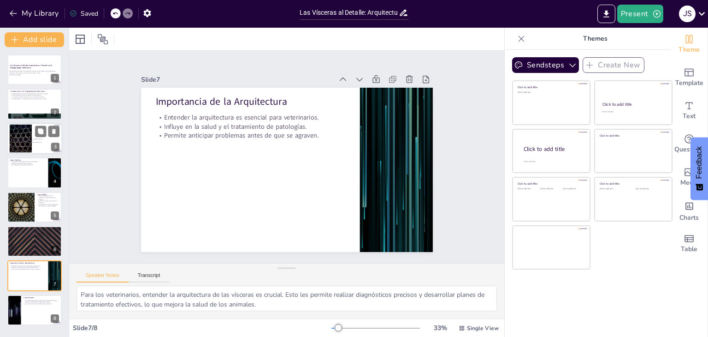
click at [32, 133] on div "Las vísceras tienen tres capas: externa, media e interna. Cada capa tiene funci…" at bounding box center [34, 140] width 47 height 20
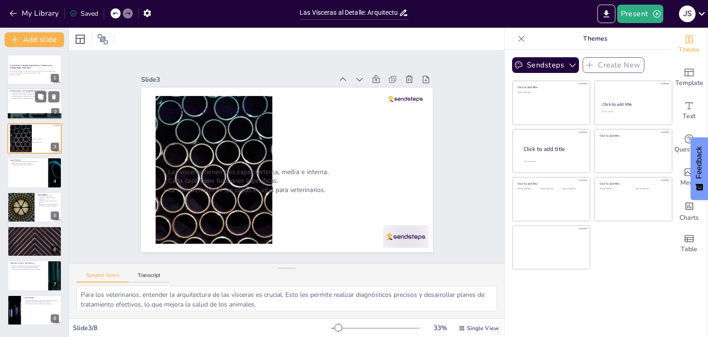
click at [33, 104] on div at bounding box center [34, 104] width 55 height 31
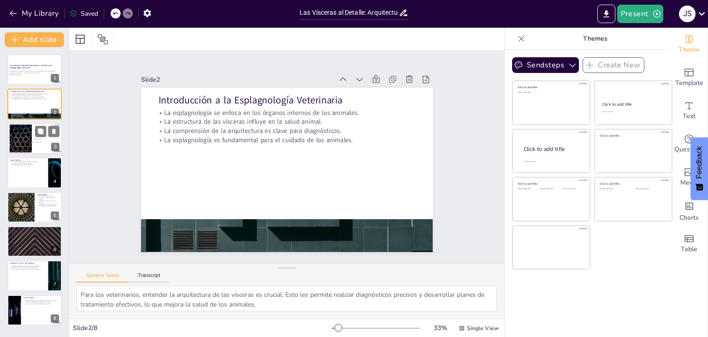
click at [36, 136] on div at bounding box center [47, 130] width 24 height 11
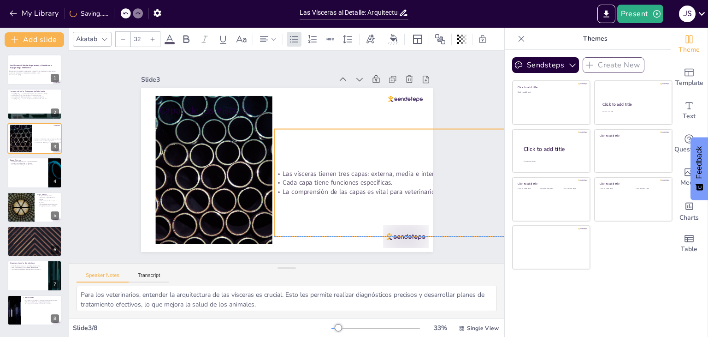
drag, startPoint x: 160, startPoint y: 160, endPoint x: 275, endPoint y: 163, distance: 114.4
click at [275, 163] on div "Las vísceras tienen tres capas: externa, media e interna. Cada capa tiene funci…" at bounding box center [398, 182] width 248 height 107
click at [33, 164] on p "Es vital para la salud general del animal." at bounding box center [28, 165] width 36 height 2
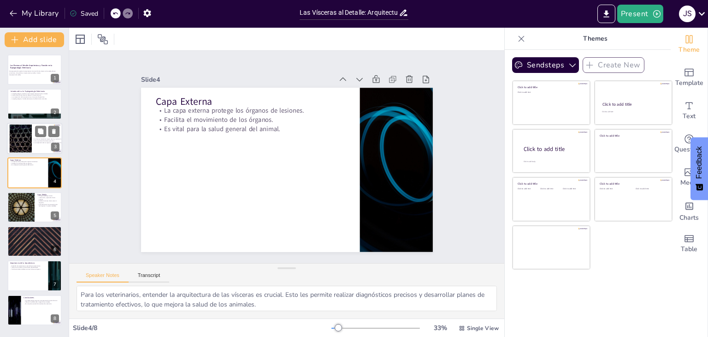
click at [29, 136] on div at bounding box center [21, 138] width 50 height 28
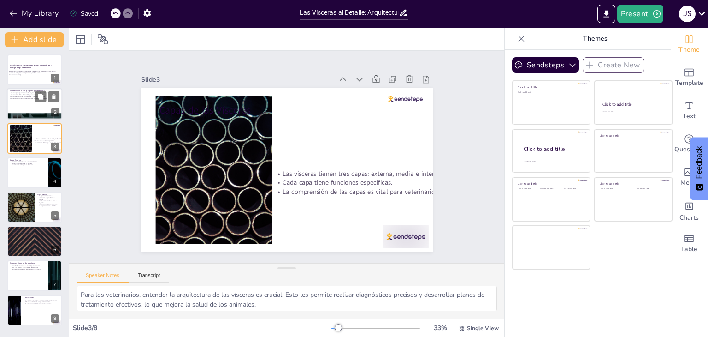
click at [24, 100] on div at bounding box center [34, 104] width 55 height 31
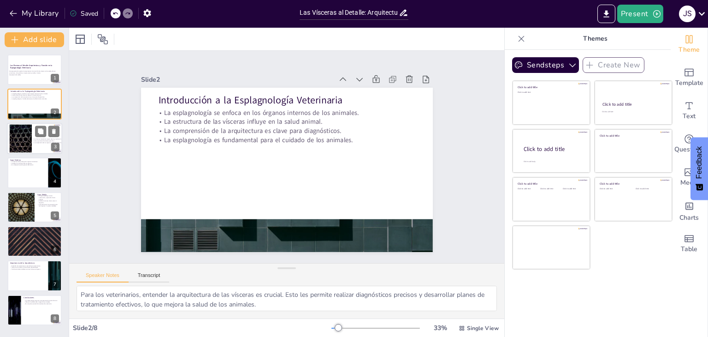
click at [35, 129] on div "Capas de las Vísceras Las vísceras tienen tres capas: externa, media e interna.…" at bounding box center [34, 138] width 55 height 31
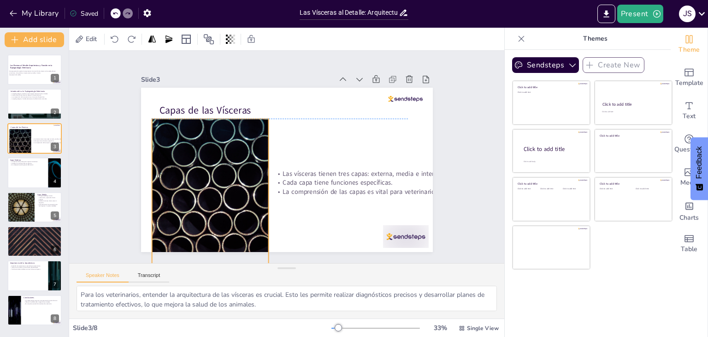
drag, startPoint x: 177, startPoint y: 158, endPoint x: 173, endPoint y: 181, distance: 23.4
click at [173, 181] on div at bounding box center [210, 193] width 263 height 148
click at [15, 162] on p "Facilita el movimiento de los órganos." at bounding box center [28, 163] width 36 height 2
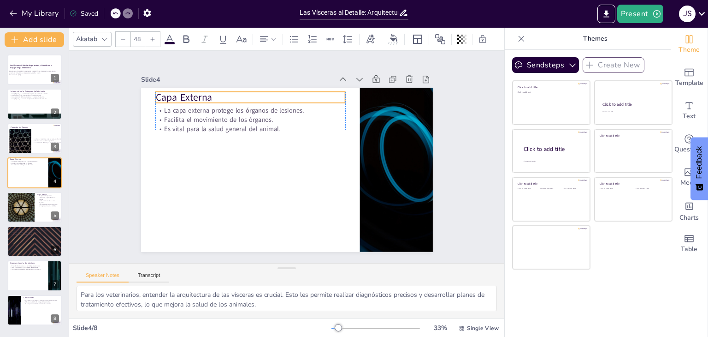
drag, startPoint x: 150, startPoint y: 97, endPoint x: 155, endPoint y: 95, distance: 5.4
click at [155, 95] on p "Capa Externa" at bounding box center [250, 97] width 190 height 14
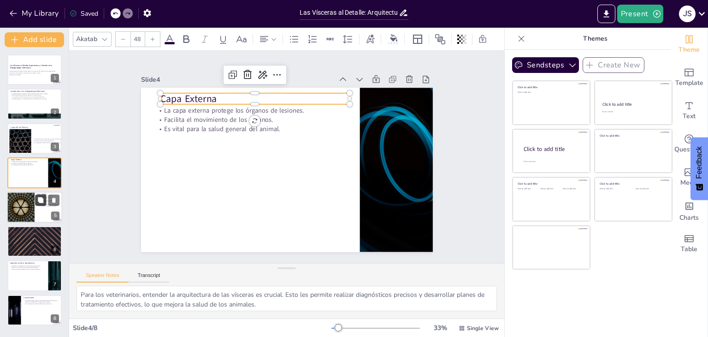
click at [36, 197] on button at bounding box center [40, 199] width 11 height 11
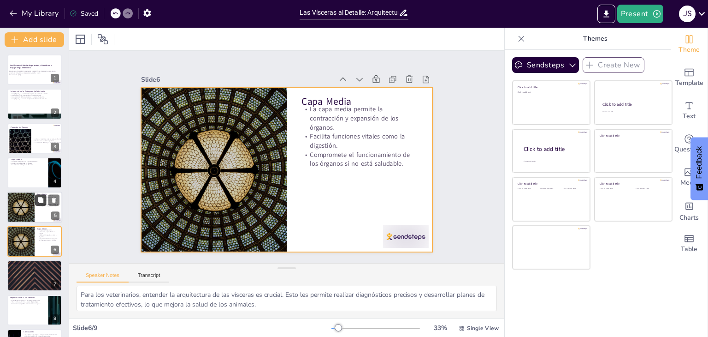
scroll to position [30, 0]
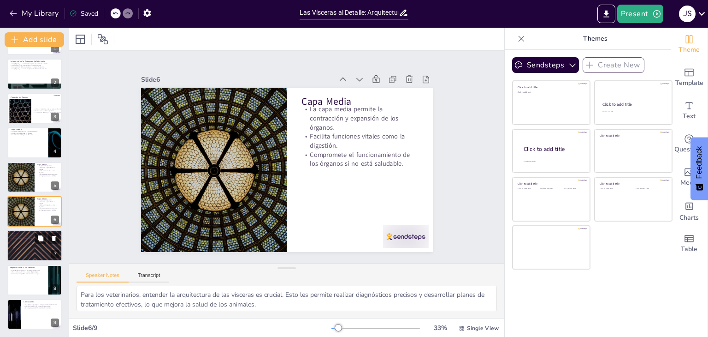
click at [21, 243] on div at bounding box center [34, 245] width 55 height 31
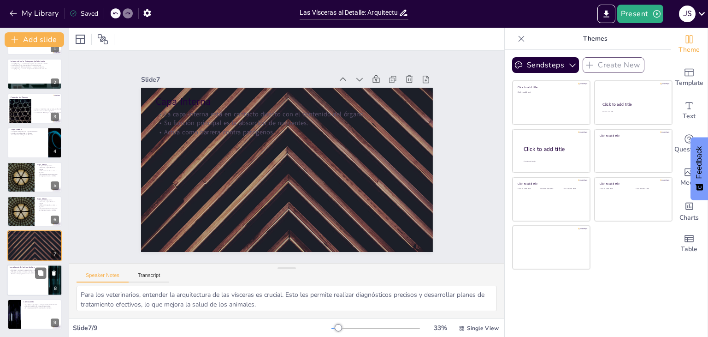
click at [23, 285] on div at bounding box center [34, 279] width 55 height 31
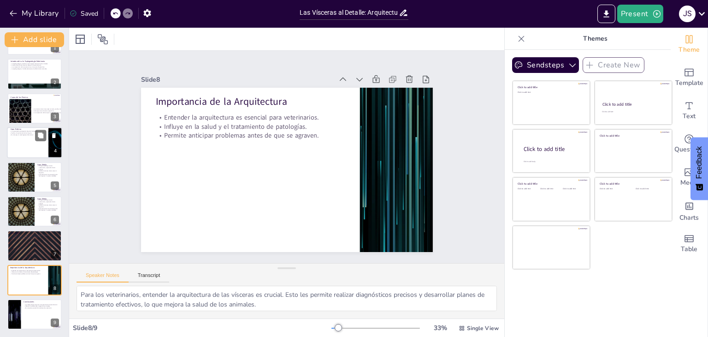
click at [19, 142] on div at bounding box center [34, 142] width 55 height 31
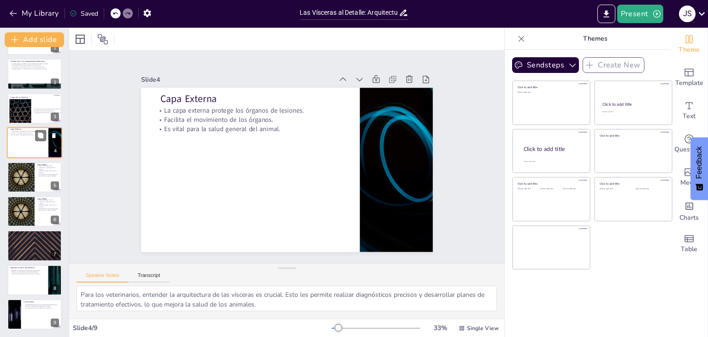
scroll to position [0, 0]
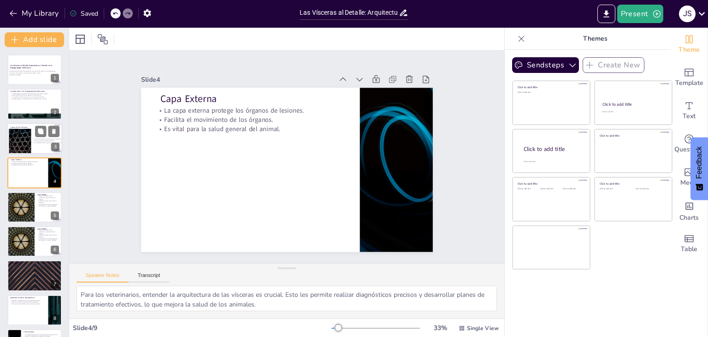
click at [21, 146] on div at bounding box center [20, 143] width 50 height 28
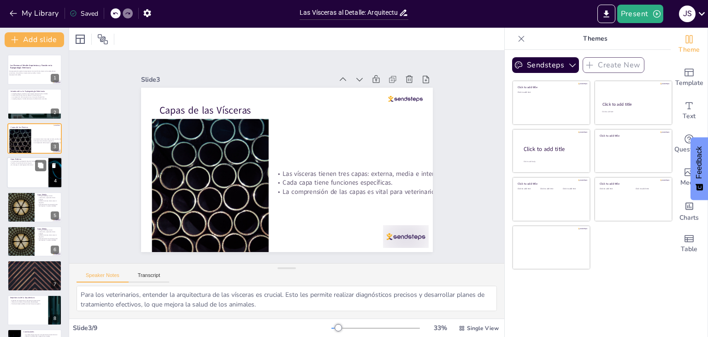
click at [22, 175] on div at bounding box center [34, 172] width 55 height 31
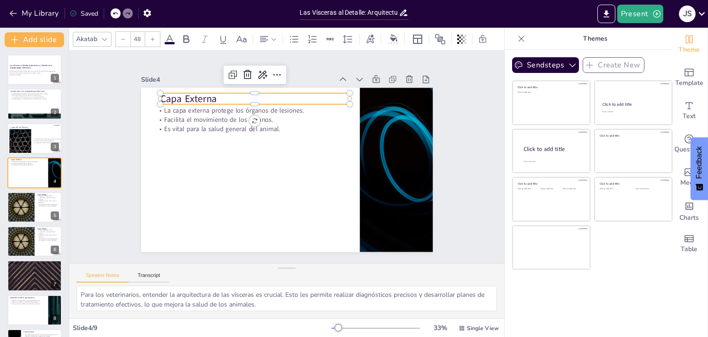
click at [160, 94] on p "Capa Externa" at bounding box center [255, 99] width 190 height 14
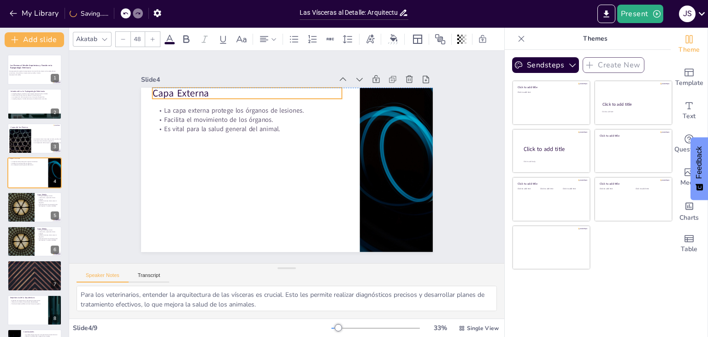
drag, startPoint x: 154, startPoint y: 94, endPoint x: 146, endPoint y: 89, distance: 8.9
click at [152, 89] on p "Capa Externa" at bounding box center [247, 93] width 190 height 14
click at [159, 89] on p "Capa Externa" at bounding box center [247, 93] width 190 height 14
drag, startPoint x: 147, startPoint y: 89, endPoint x: 204, endPoint y: 93, distance: 57.3
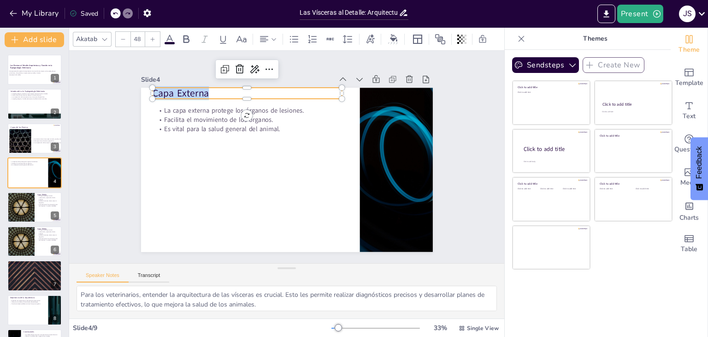
click at [204, 93] on p "Capa Externa" at bounding box center [247, 93] width 190 height 14
copy p "Capa Externa"
click at [12, 141] on div at bounding box center [20, 143] width 50 height 28
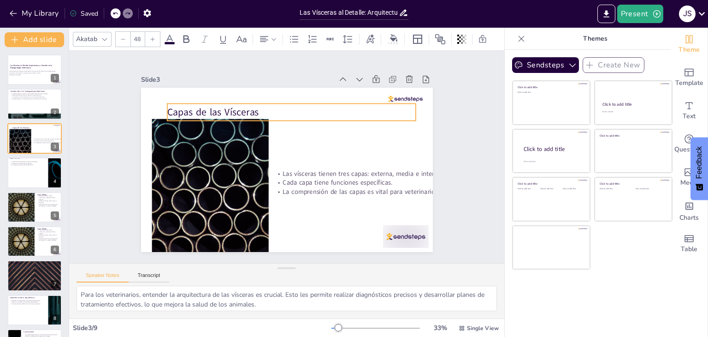
drag, startPoint x: 153, startPoint y: 104, endPoint x: 161, endPoint y: 106, distance: 8.1
click at [167, 106] on p "Capas de las Vísceras" at bounding box center [291, 112] width 249 height 14
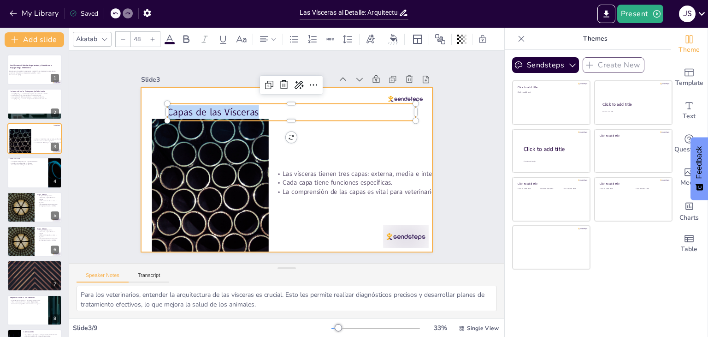
drag, startPoint x: 162, startPoint y: 106, endPoint x: 269, endPoint y: 121, distance: 108.5
click at [269, 121] on div "Las vísceras tienen tres capas: externa, media e interna. Cada capa tiene funci…" at bounding box center [287, 170] width 292 height 164
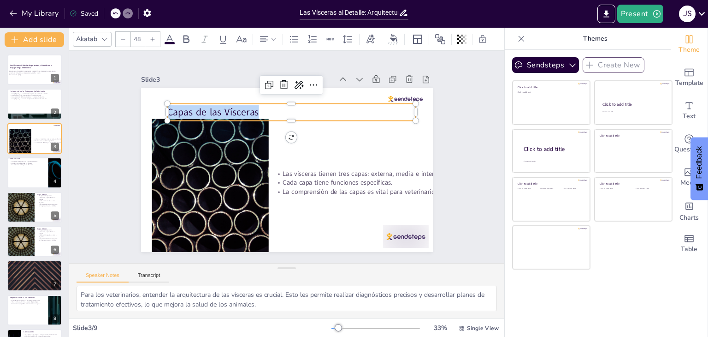
copy p "Capas de las Vísceras"
click at [29, 172] on div at bounding box center [34, 172] width 55 height 31
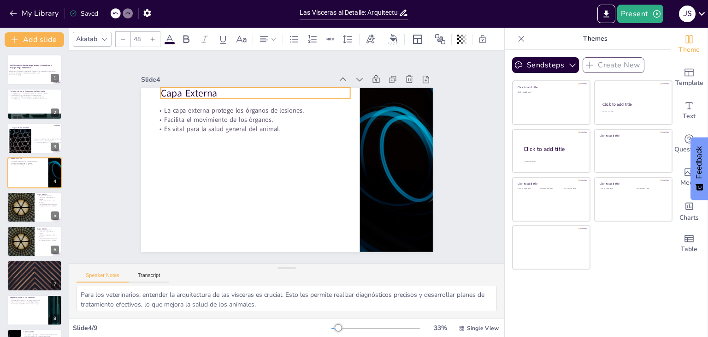
drag, startPoint x: 147, startPoint y: 86, endPoint x: 154, endPoint y: 87, distance: 7.9
click at [160, 87] on p "Capa Externa" at bounding box center [255, 93] width 190 height 14
click at [160, 89] on p "Capa Externa" at bounding box center [255, 93] width 190 height 14
click at [156, 87] on div at bounding box center [159, 87] width 7 height 7
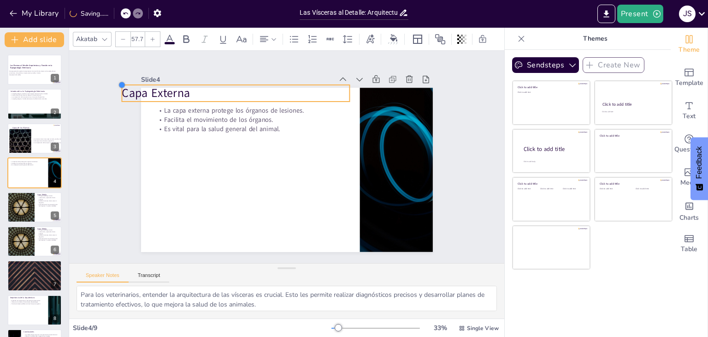
type input "59.3"
drag, startPoint x: 155, startPoint y: 87, endPoint x: 143, endPoint y: 84, distance: 12.4
click at [143, 88] on div "La capa externa protege los órganos de lesiones. Facilita el movimiento de los …" at bounding box center [287, 170] width 292 height 164
drag, startPoint x: 110, startPoint y: 87, endPoint x: 187, endPoint y: 92, distance: 76.7
click at [187, 92] on p "Capa Externa" at bounding box center [232, 92] width 234 height 17
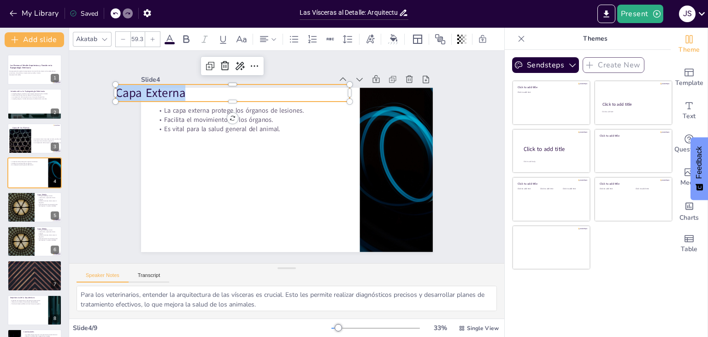
copy p "Capa Externa"
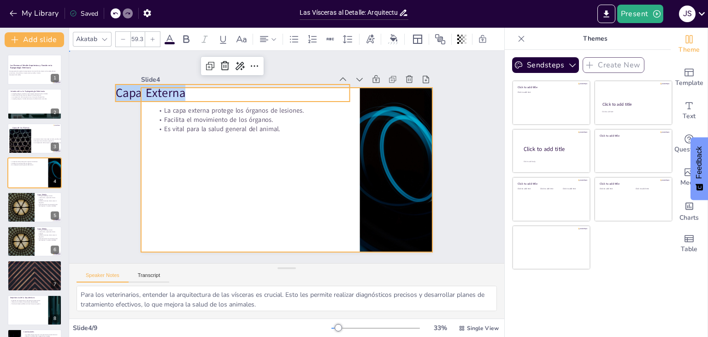
click at [149, 144] on div at bounding box center [287, 170] width 292 height 164
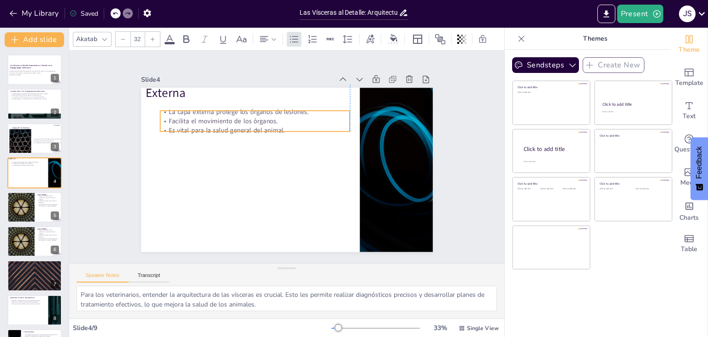
click at [160, 107] on p "La capa externa protege los órganos de lesiones." at bounding box center [255, 111] width 190 height 9
click at [162, 108] on p "La capa externa protege los órganos de lesiones." at bounding box center [255, 111] width 190 height 9
click at [166, 109] on p "La capa externa protege los órganos de lesiones." at bounding box center [259, 112] width 190 height 9
click at [170, 118] on p "Facilita el movimiento de los órganos." at bounding box center [259, 122] width 190 height 9
click at [169, 118] on p "Facilita el movimiento de los órganos." at bounding box center [259, 122] width 190 height 9
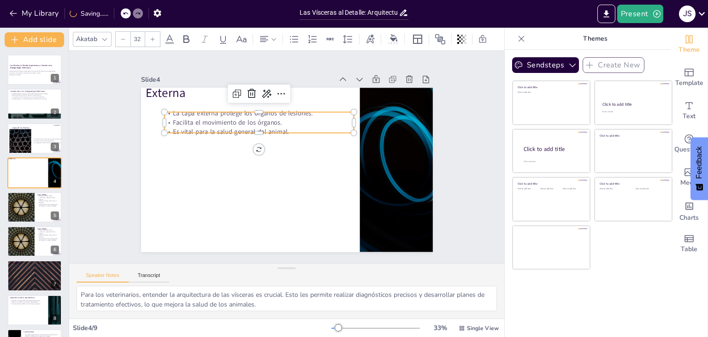
click at [166, 112] on p "La capa externa protege los órganos de lesiones." at bounding box center [259, 113] width 190 height 9
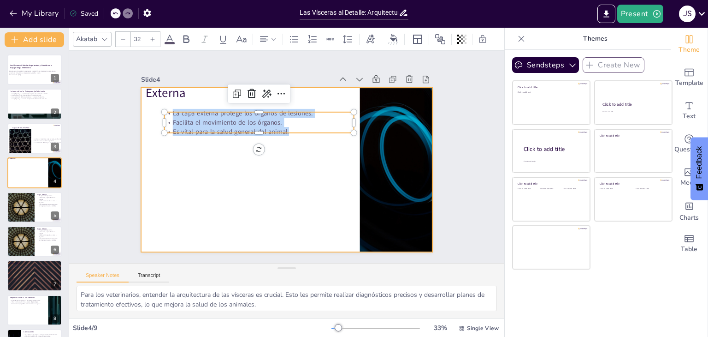
drag, startPoint x: 166, startPoint y: 112, endPoint x: 289, endPoint y: 133, distance: 124.5
click at [289, 133] on div "Capa Externa La capa externa protege los órganos de lesiones. Facilita el movim…" at bounding box center [287, 170] width 292 height 164
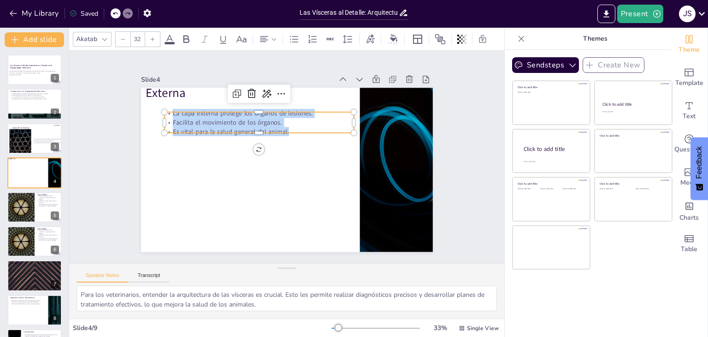
copy div "La capa externa protege los órganos de lesiones. Facilita el movimiento de los …"
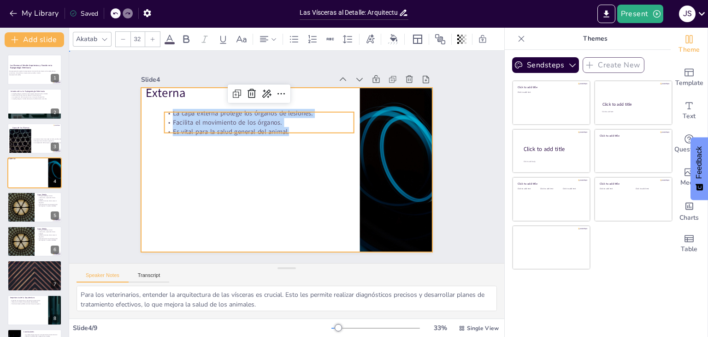
click at [291, 203] on div at bounding box center [287, 170] width 292 height 164
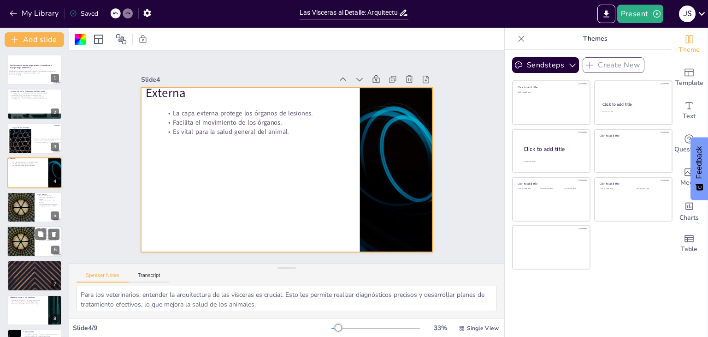
click at [35, 192] on div "Capa Media La capa media permite la contracción y expansión de los órganos. Fac…" at bounding box center [34, 192] width 54 height 0
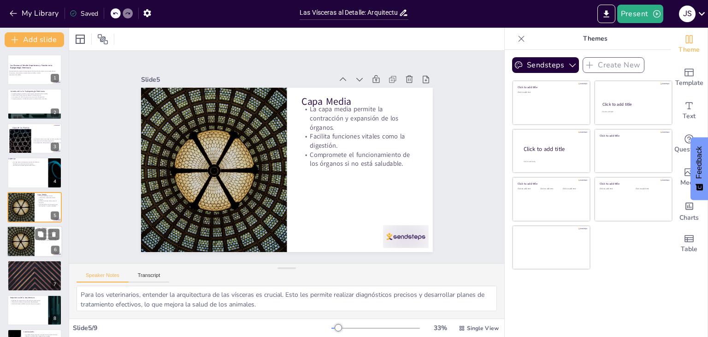
scroll to position [15, 0]
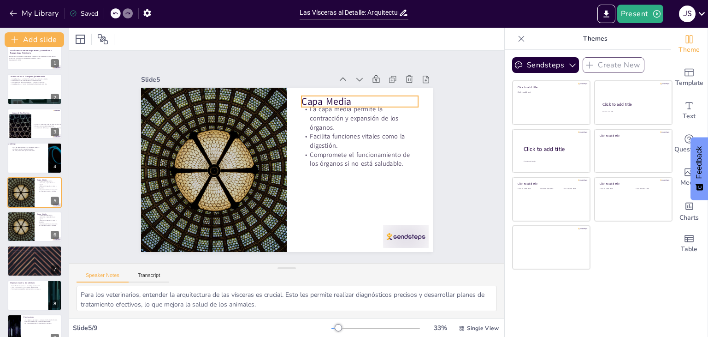
click at [297, 95] on div "Capa Media La capa media permite la contracción y expansión de los órganos. Fac…" at bounding box center [287, 170] width 292 height 164
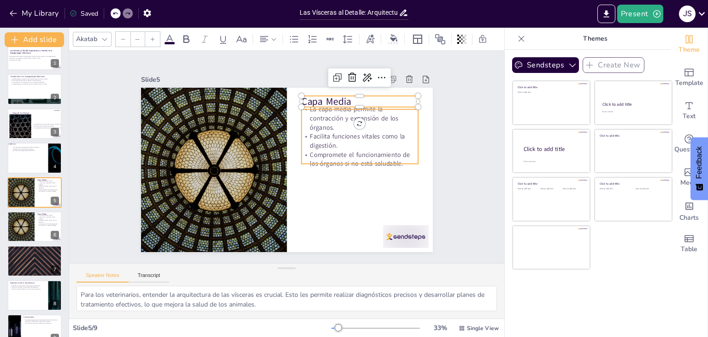
type input "32"
click at [302, 109] on p "La capa media permite la contracción y expansión de los órganos." at bounding box center [360, 118] width 117 height 27
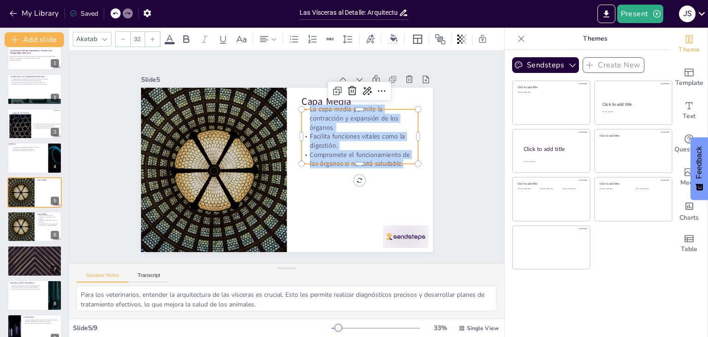
drag, startPoint x: 302, startPoint y: 109, endPoint x: 398, endPoint y: 159, distance: 108.3
click at [398, 159] on div "La capa media permite la contracción y expansión de los órganos. Facilita funci…" at bounding box center [360, 137] width 117 height 64
copy div "La capa media permite la contracción y expansión de los órganos. Facilita funci…"
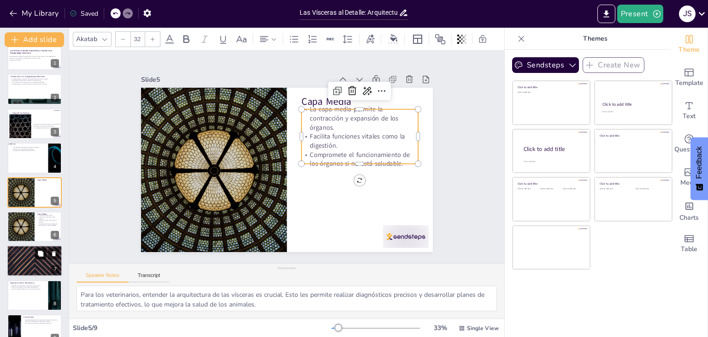
click at [36, 258] on button at bounding box center [40, 253] width 11 height 11
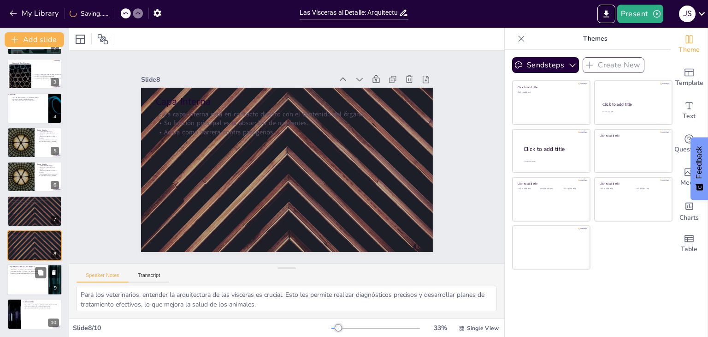
click at [26, 285] on div at bounding box center [34, 279] width 55 height 31
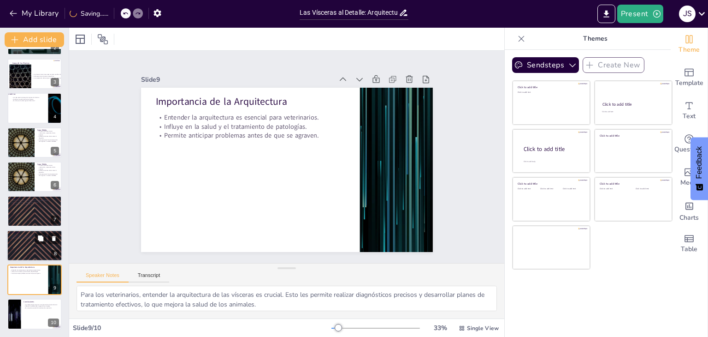
click at [27, 245] on div at bounding box center [34, 245] width 55 height 31
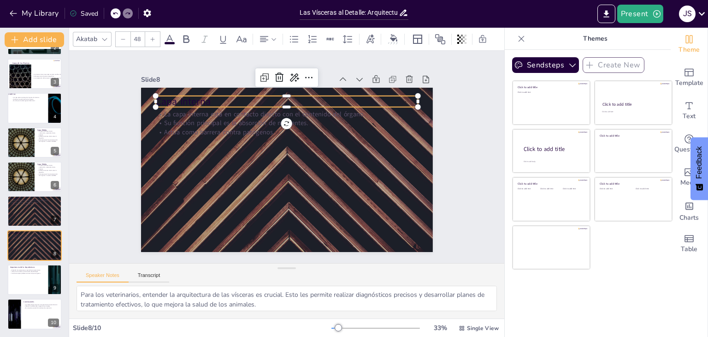
click at [155, 95] on p "Capa Interna" at bounding box center [286, 102] width 263 height 14
drag, startPoint x: 155, startPoint y: 95, endPoint x: 162, endPoint y: 95, distance: 6.5
click at [162, 95] on p "Capa Interna" at bounding box center [293, 102] width 263 height 14
drag, startPoint x: 162, startPoint y: 95, endPoint x: 167, endPoint y: 81, distance: 14.6
click at [167, 81] on div "Slide 8 La capa interna está en contacto directo con el contenido del órgano. S…" at bounding box center [287, 162] width 292 height 179
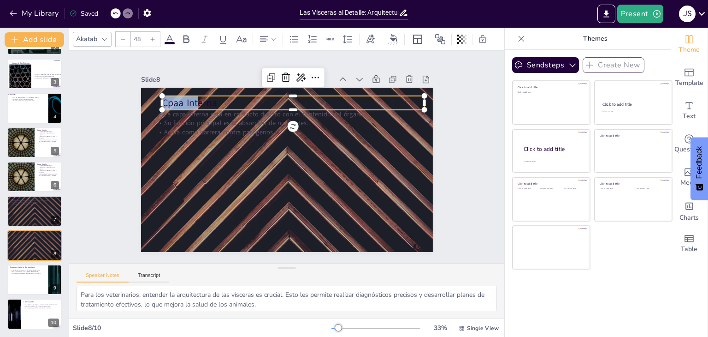
drag, startPoint x: 156, startPoint y: 98, endPoint x: 264, endPoint y: 107, distance: 108.8
click at [264, 107] on div "La capa interna está en contacto directo con el contenido del órgano. Su funció…" at bounding box center [287, 170] width 292 height 164
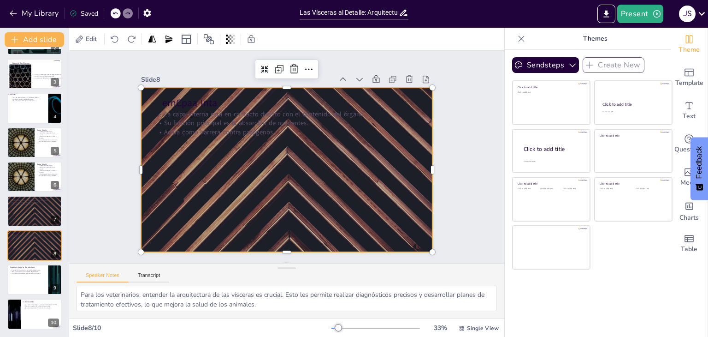
click at [389, 155] on div at bounding box center [287, 170] width 292 height 164
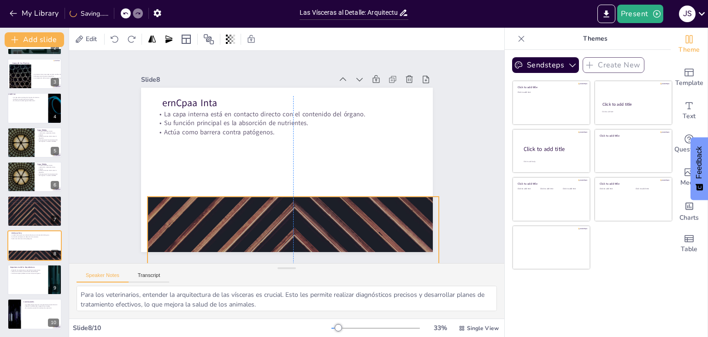
drag, startPoint x: 389, startPoint y: 155, endPoint x: 396, endPoint y: 264, distance: 109.0
click at [396, 264] on div "Slide 1 Las Vísceras al Detalle: Arquitectura y Función en la Esplagnología Vet…" at bounding box center [286, 184] width 435 height 267
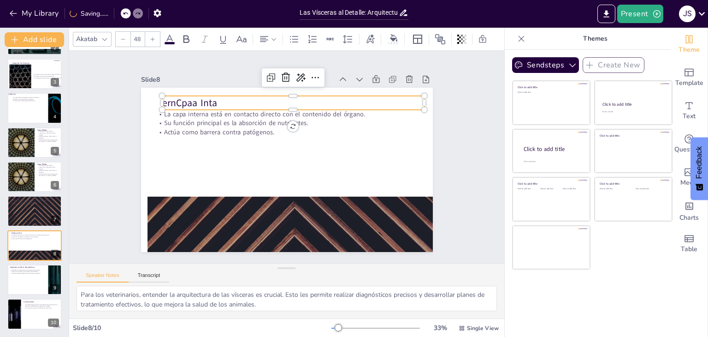
click at [189, 98] on p "ernCpaa Inta" at bounding box center [293, 103] width 263 height 14
click at [190, 96] on p "ernCpaa Inta" at bounding box center [293, 103] width 263 height 14
click at [190, 97] on p "ernCpaa Inta" at bounding box center [293, 103] width 263 height 14
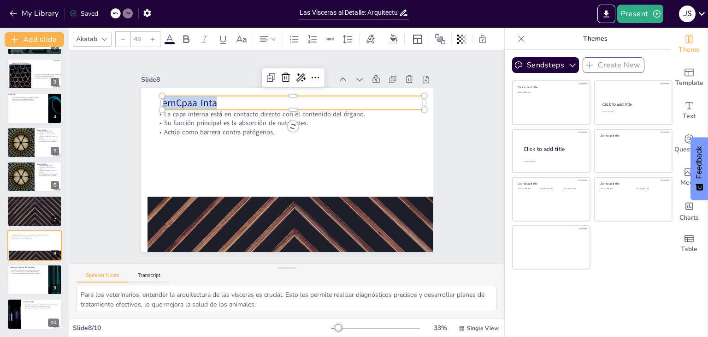
click at [190, 100] on p "ernCpaa Inta" at bounding box center [293, 103] width 263 height 14
click at [190, 101] on p "er Int" at bounding box center [293, 103] width 263 height 14
drag, startPoint x: 155, startPoint y: 98, endPoint x: 210, endPoint y: 104, distance: 55.2
click at [210, 104] on p "Capa Interna" at bounding box center [293, 103] width 263 height 14
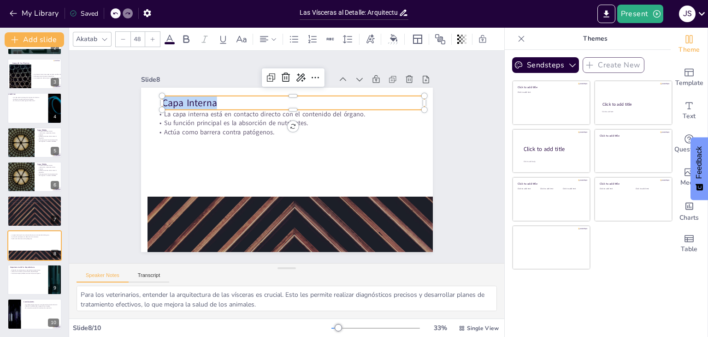
copy p "Capa Interna"
type input "32"
click at [155, 109] on p "La capa interna está en contacto directo con el contenido del órgano." at bounding box center [286, 113] width 263 height 9
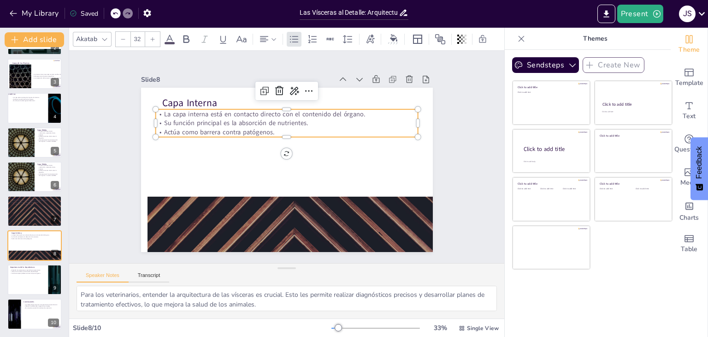
click at [155, 109] on p "La capa interna está en contacto directo con el contenido del órgano." at bounding box center [286, 113] width 263 height 9
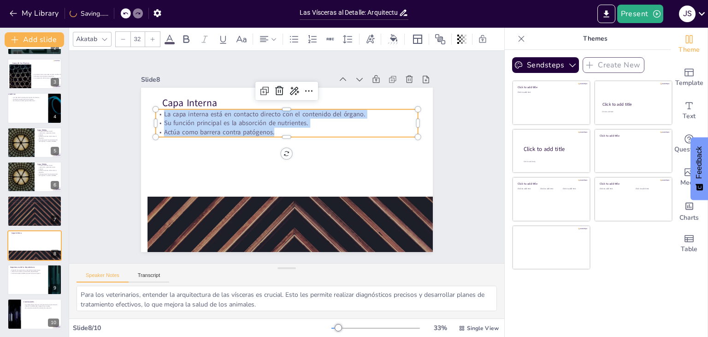
drag, startPoint x: 154, startPoint y: 109, endPoint x: 286, endPoint y: 131, distance: 134.2
click at [286, 131] on div "La capa interna está en contacto directo con el contenido del órgano. Su funció…" at bounding box center [286, 122] width 263 height 27
copy div "La capa interna está en contacto directo con el contenido del órgano. Su funció…"
